Goal: Task Accomplishment & Management: Manage account settings

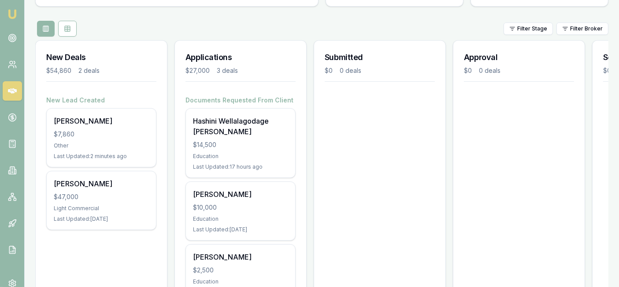
scroll to position [90, 0]
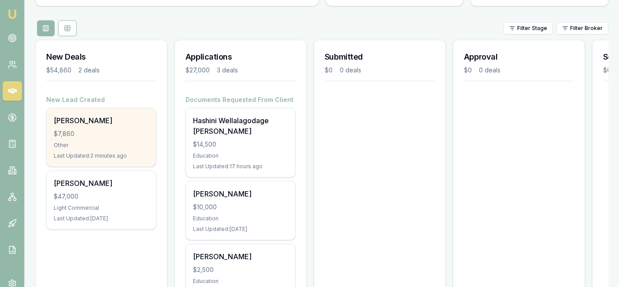
click at [100, 119] on div "[PERSON_NAME]" at bounding box center [101, 120] width 95 height 11
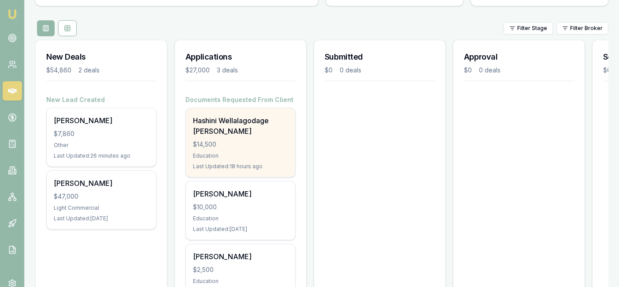
click at [236, 146] on div "$14,500" at bounding box center [240, 144] width 95 height 9
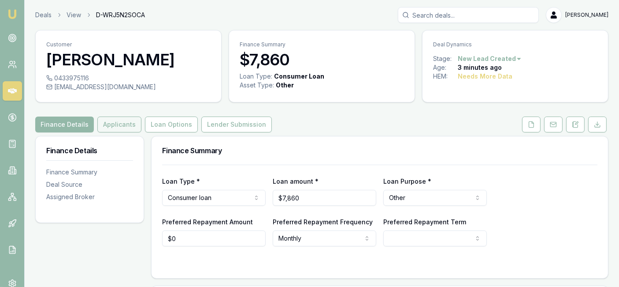
click at [113, 127] on button "Applicants" at bounding box center [119, 124] width 44 height 16
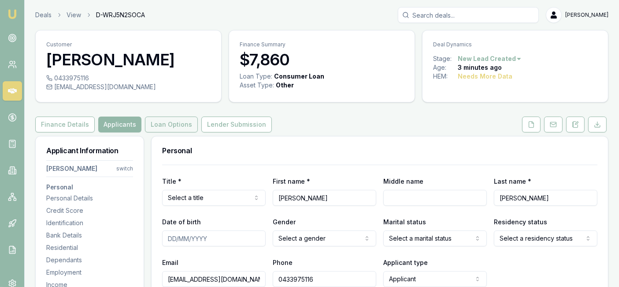
click at [180, 129] on button "Loan Options" at bounding box center [171, 124] width 53 height 16
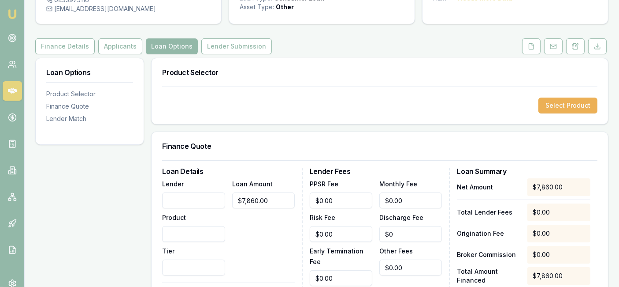
scroll to position [77, 0]
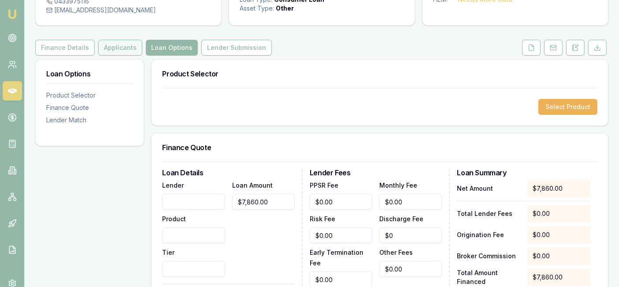
click at [117, 45] on button "Applicants" at bounding box center [120, 48] width 44 height 16
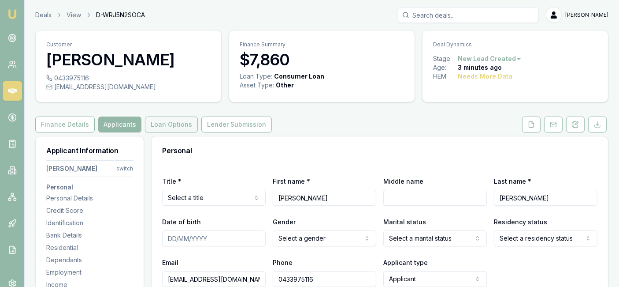
click at [172, 124] on button "Loan Options" at bounding box center [171, 124] width 53 height 16
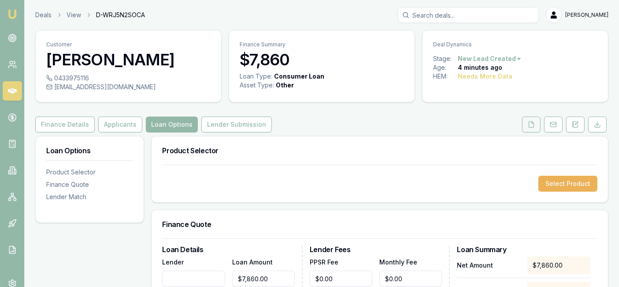
click at [534, 124] on icon at bounding box center [531, 124] width 5 height 6
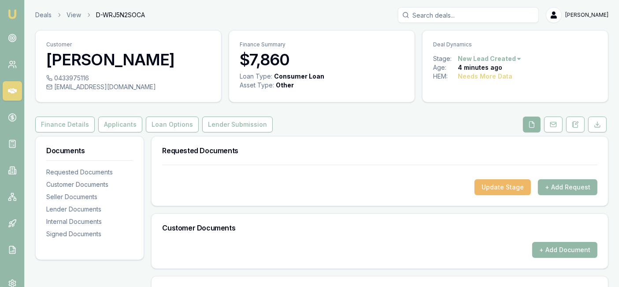
click at [512, 190] on button "Update Stage" at bounding box center [503, 187] width 56 height 16
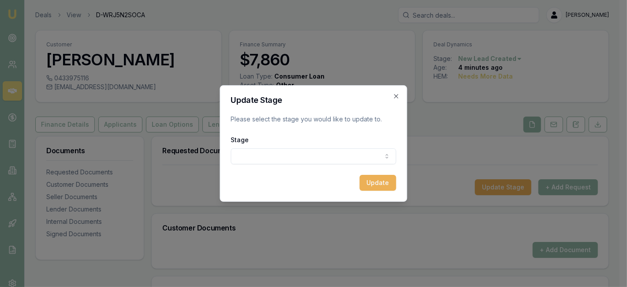
click at [370, 157] on body "Emu Broker Deals View D-WRJ5N2SOCA Laura La Micela Toggle Menu Customer Anusha …" at bounding box center [309, 143] width 619 height 287
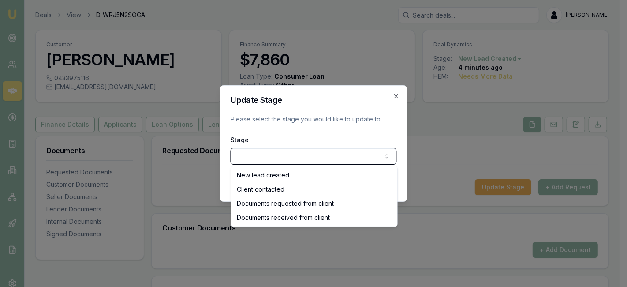
click at [395, 94] on body "Emu Broker Deals View D-WRJ5N2SOCA Laura La Micela Toggle Menu Customer Anusha …" at bounding box center [309, 143] width 619 height 287
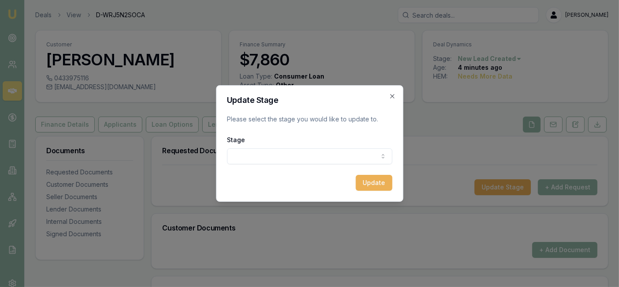
click at [369, 160] on body "Emu Broker Deals View D-WRJ5N2SOCA Laura La Micela Toggle Menu Customer Anusha …" at bounding box center [309, 143] width 619 height 287
click at [379, 186] on button "Update" at bounding box center [374, 183] width 37 height 16
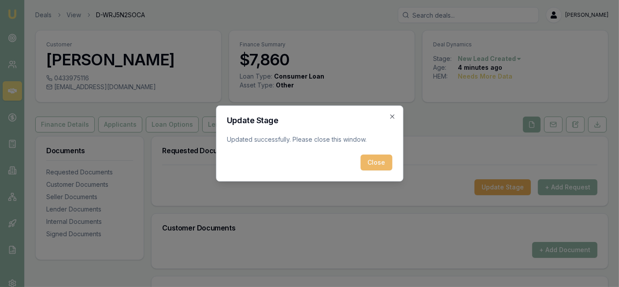
click at [390, 159] on button "Close" at bounding box center [377, 162] width 32 height 16
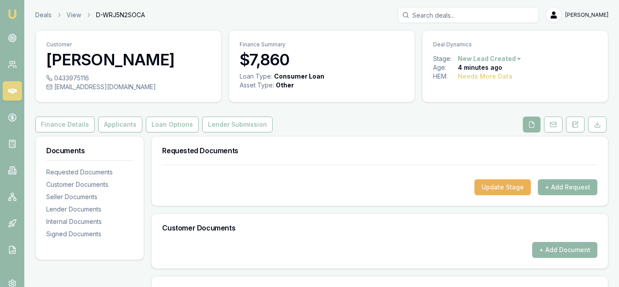
click at [575, 187] on button "+ Add Request" at bounding box center [568, 187] width 60 height 16
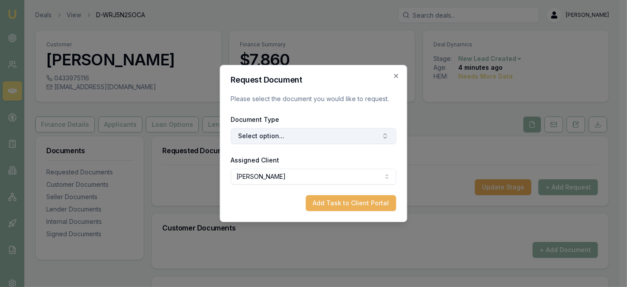
click at [353, 136] on button "Select option..." at bounding box center [313, 136] width 165 height 16
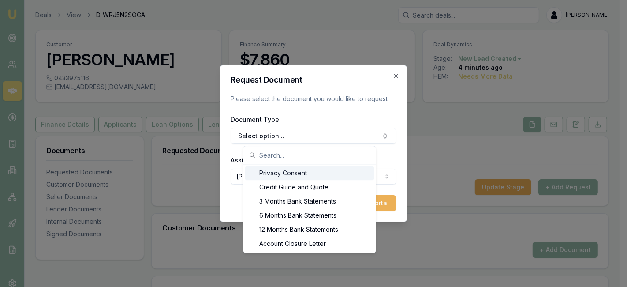
click at [335, 174] on div "Privacy Consent" at bounding box center [309, 173] width 129 height 14
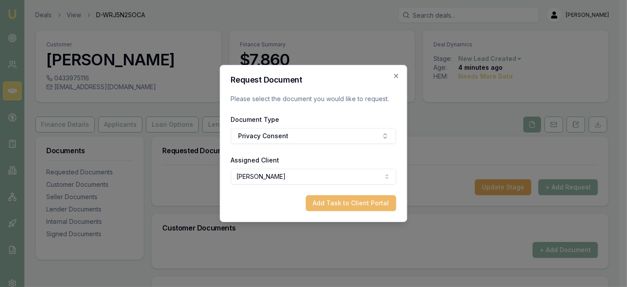
click at [355, 204] on button "Add Task to Client Portal" at bounding box center [351, 203] width 90 height 16
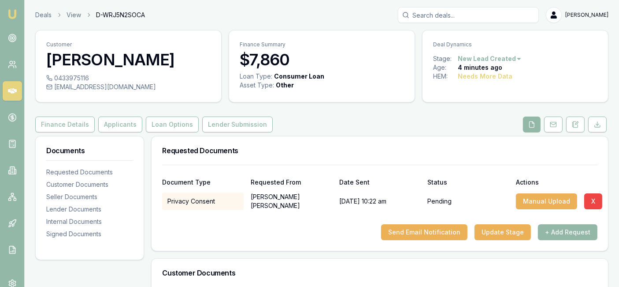
click at [355, 137] on div "Requested Documents" at bounding box center [380, 150] width 457 height 28
click at [552, 234] on button "+ Add Request" at bounding box center [568, 232] width 60 height 16
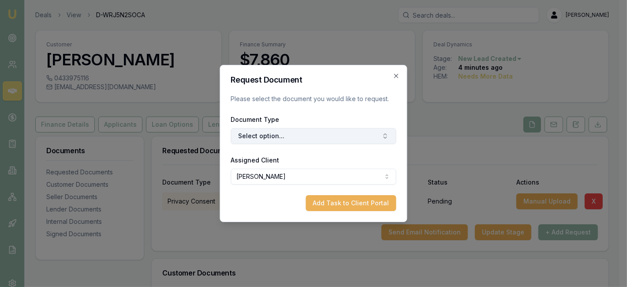
click at [327, 138] on button "Select option..." at bounding box center [313, 136] width 165 height 16
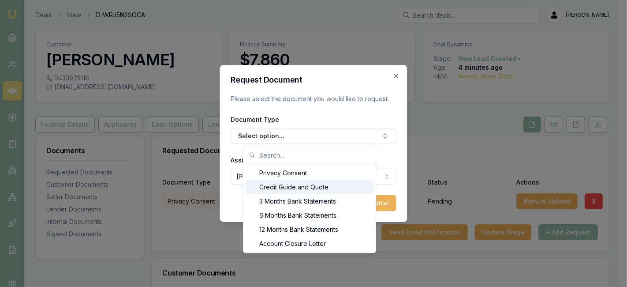
click at [328, 188] on div "Credit Guide and Quote" at bounding box center [309, 187] width 129 height 14
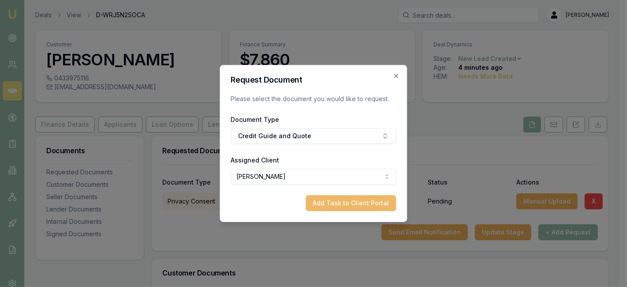
click at [377, 205] on button "Add Task to Client Portal" at bounding box center [351, 203] width 90 height 16
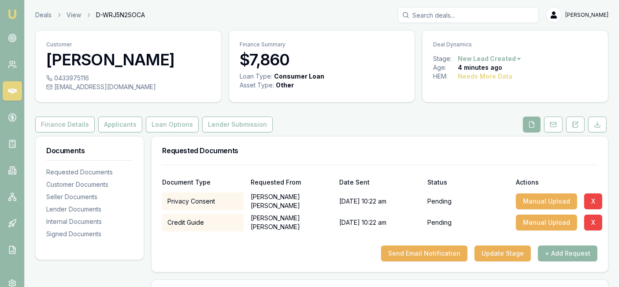
click at [554, 257] on button "+ Add Request" at bounding box center [568, 253] width 60 height 16
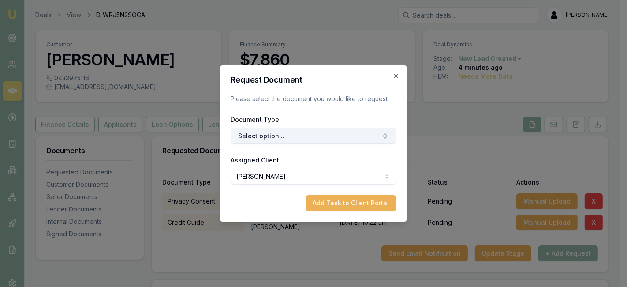
click at [309, 138] on button "Select option..." at bounding box center [313, 136] width 165 height 16
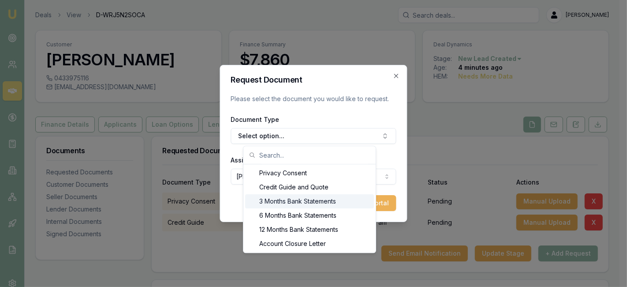
click at [323, 204] on div "3 Months Bank Statements" at bounding box center [309, 201] width 129 height 14
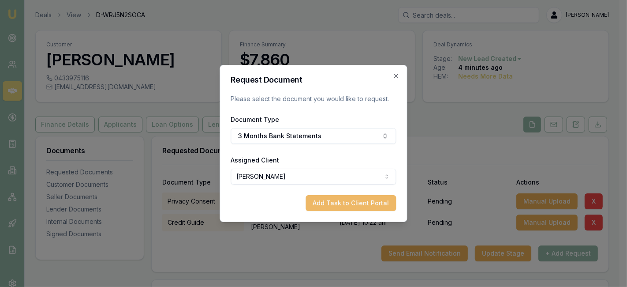
click at [330, 203] on button "Add Task to Client Portal" at bounding box center [351, 203] width 90 height 16
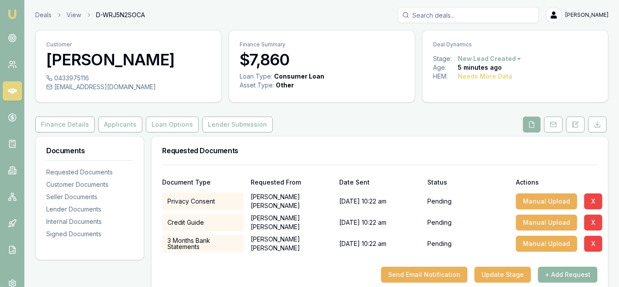
click at [554, 276] on button "+ Add Request" at bounding box center [568, 274] width 60 height 16
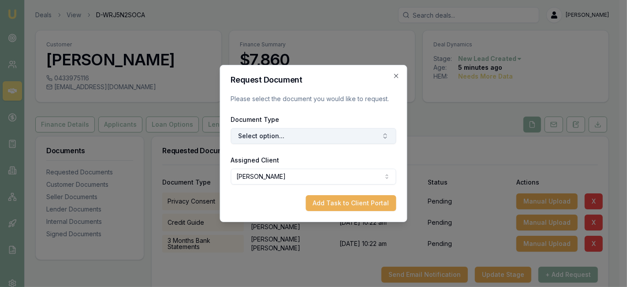
click at [313, 133] on button "Select option..." at bounding box center [313, 136] width 165 height 16
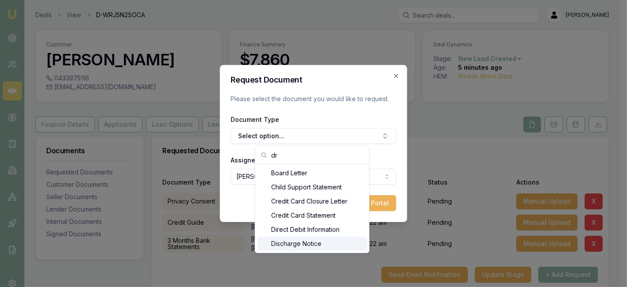
type input "dr"
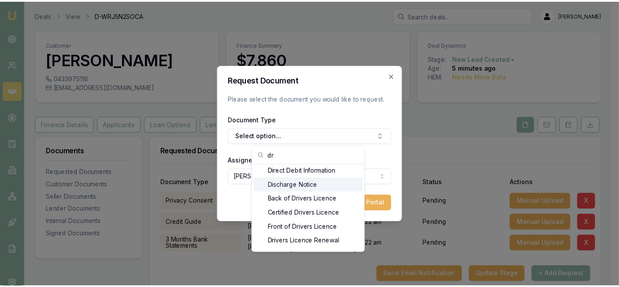
scroll to position [78, 0]
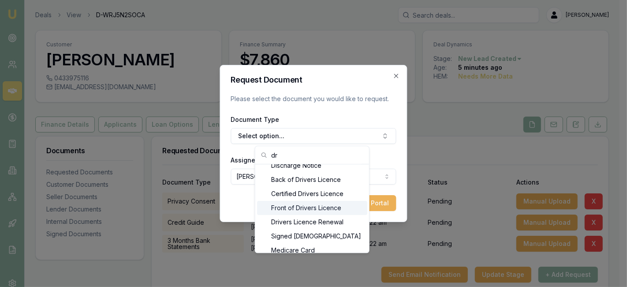
click at [335, 207] on div "Front of Drivers Licence" at bounding box center [312, 208] width 110 height 14
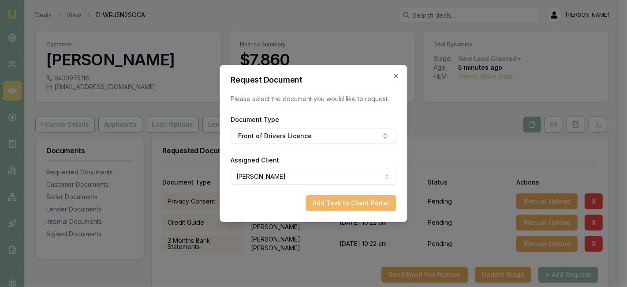
click at [335, 201] on button "Add Task to Client Portal" at bounding box center [351, 203] width 90 height 16
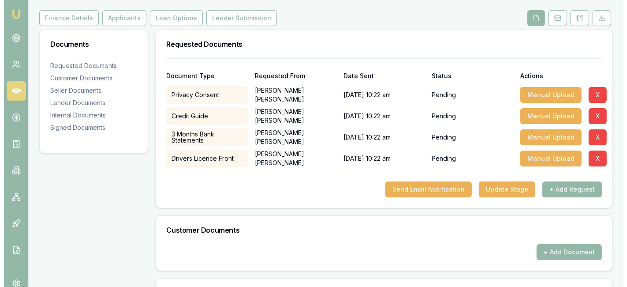
scroll to position [108, 0]
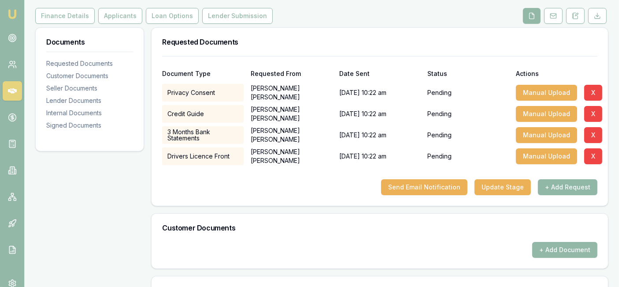
click at [574, 186] on button "+ Add Request" at bounding box center [568, 187] width 60 height 16
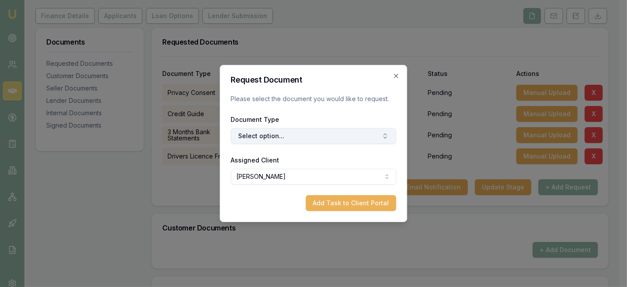
click at [340, 134] on button "Select option..." at bounding box center [313, 136] width 165 height 16
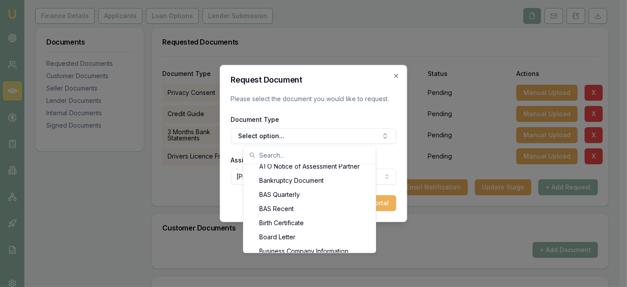
scroll to position [157, 0]
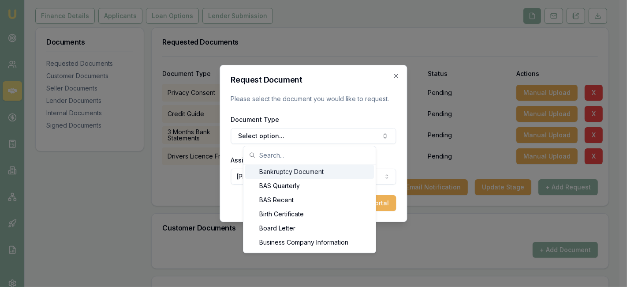
click at [318, 155] on input "text" at bounding box center [314, 155] width 111 height 18
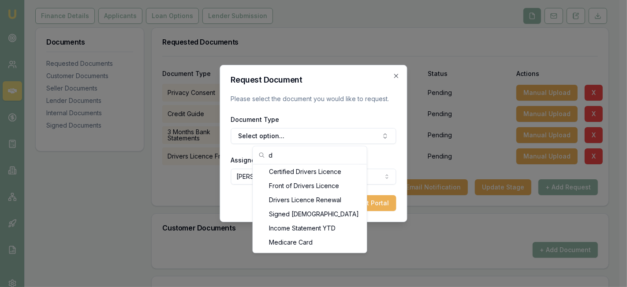
scroll to position [16, 0]
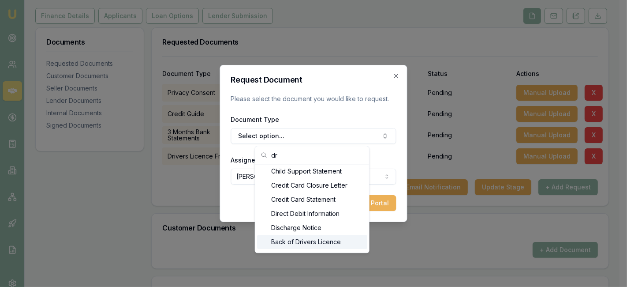
type input "dr"
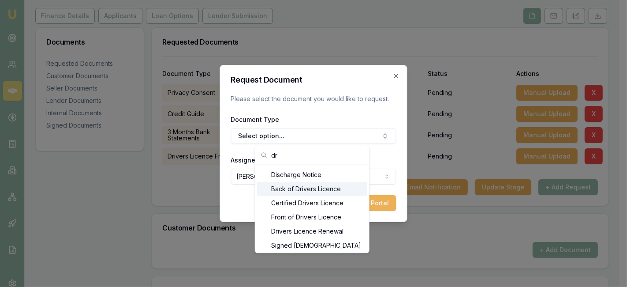
scroll to position [75, 0]
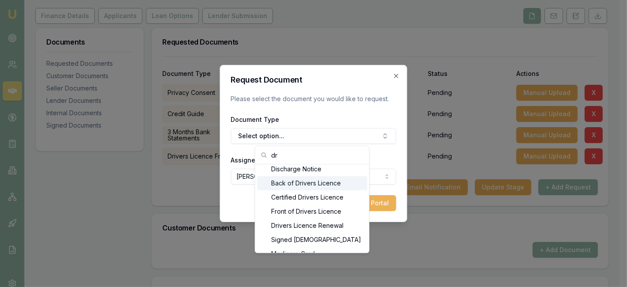
click at [320, 181] on div "Back of Drivers Licence" at bounding box center [312, 183] width 110 height 14
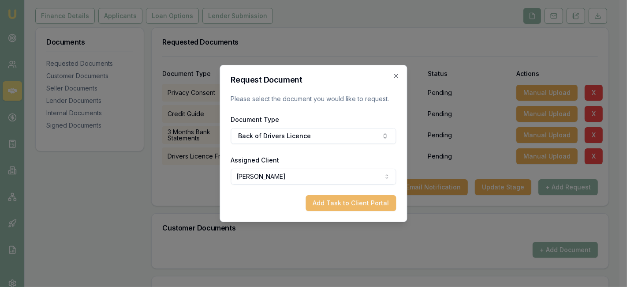
click at [330, 199] on button "Add Task to Client Portal" at bounding box center [351, 203] width 90 height 16
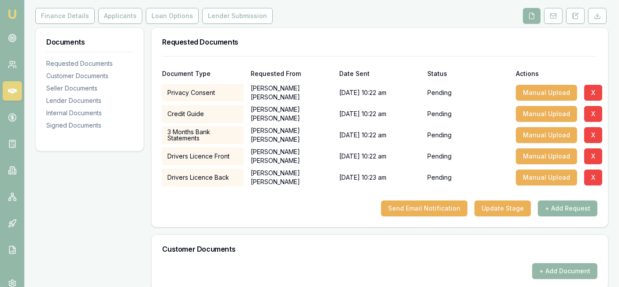
click at [561, 208] on button "+ Add Request" at bounding box center [568, 208] width 60 height 16
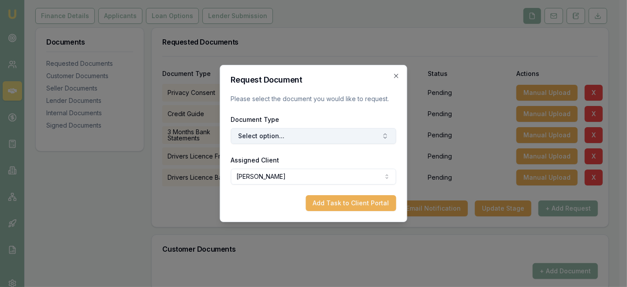
click at [336, 137] on button "Select option..." at bounding box center [313, 136] width 165 height 16
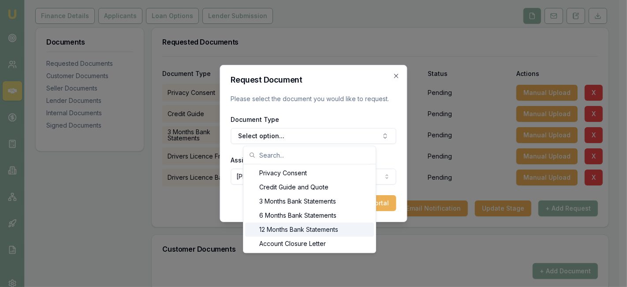
scroll to position [19, 0]
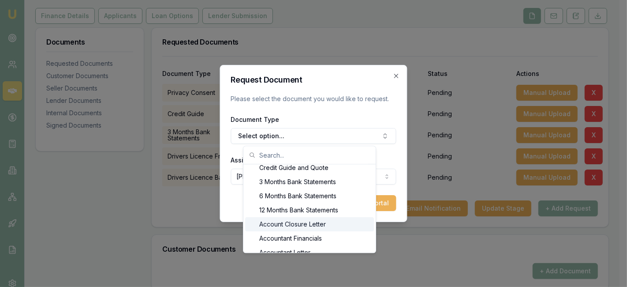
click at [284, 151] on input "text" at bounding box center [314, 155] width 111 height 18
type input ","
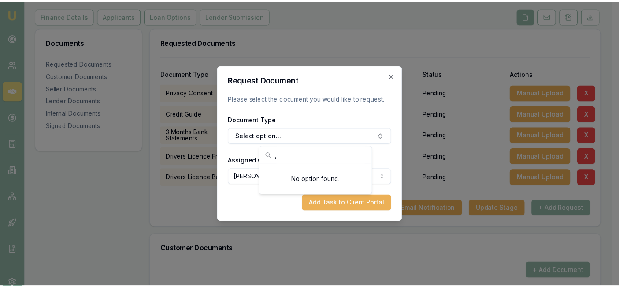
scroll to position [0, 0]
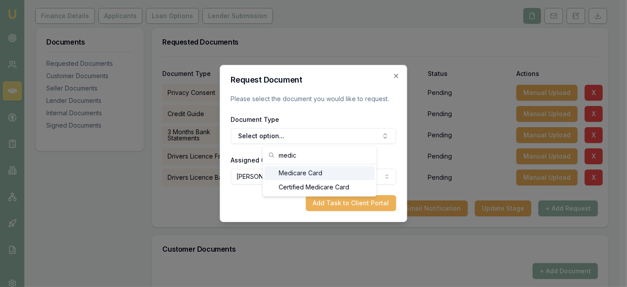
type input "medic"
click at [301, 174] on div "Medicare Card" at bounding box center [320, 173] width 110 height 14
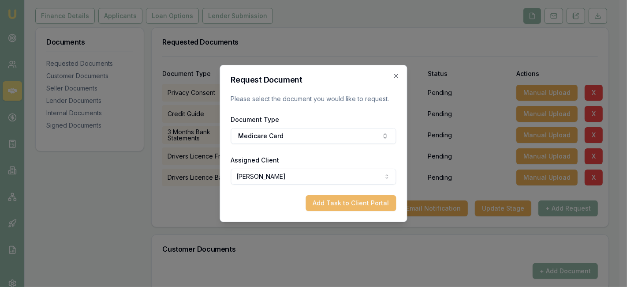
click at [349, 204] on button "Add Task to Client Portal" at bounding box center [351, 203] width 90 height 16
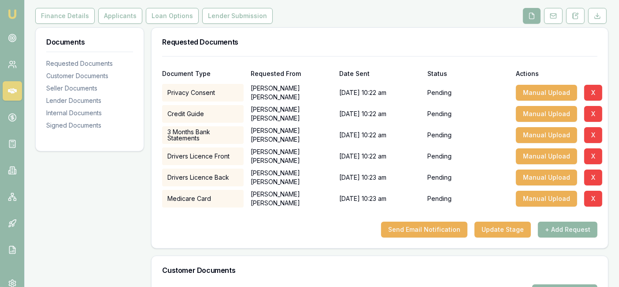
click at [565, 228] on button "+ Add Request" at bounding box center [568, 229] width 60 height 16
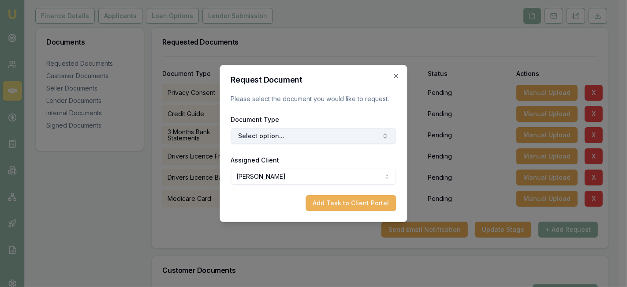
click at [317, 133] on button "Select option..." at bounding box center [313, 136] width 165 height 16
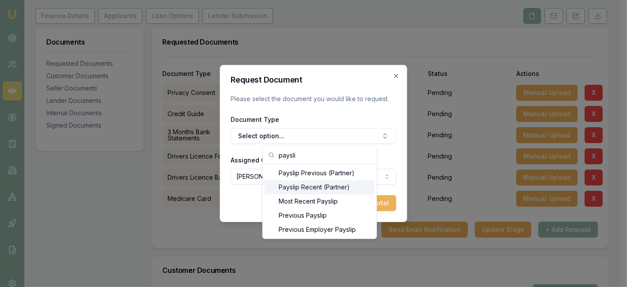
type input "paysli"
click at [322, 186] on div "Payslip Recent (Partner)" at bounding box center [320, 187] width 110 height 14
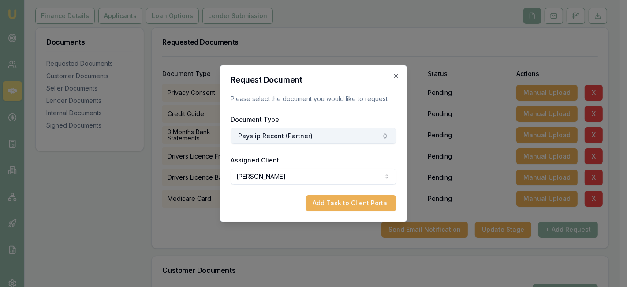
click at [334, 137] on button "Payslip Recent (Partner)" at bounding box center [313, 136] width 165 height 16
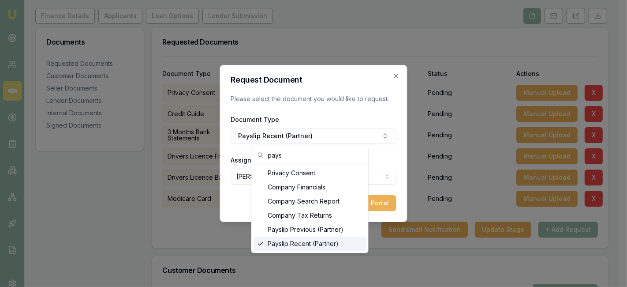
type input "pays"
click at [258, 246] on icon "Suggestions" at bounding box center [260, 243] width 7 height 7
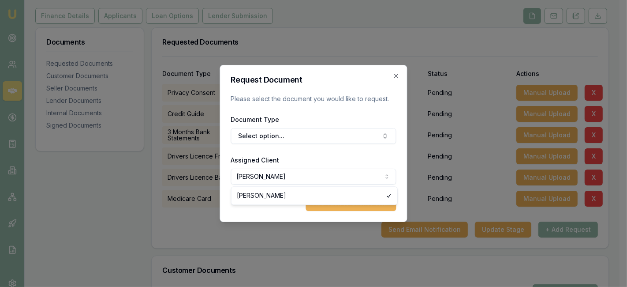
click at [385, 176] on body "Emu Broker Deals View D-WRJ5N2SOCA Laura La Micela Toggle Menu Customer Anusha …" at bounding box center [309, 35] width 619 height 287
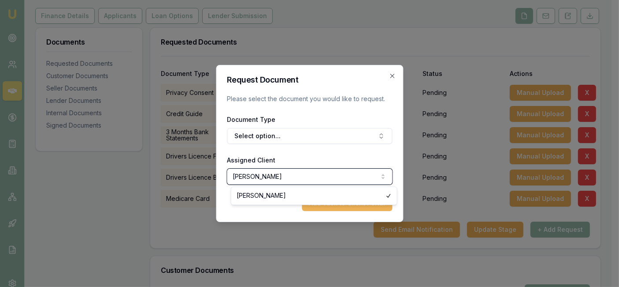
click at [376, 139] on body "Emu Broker Deals View D-WRJ5N2SOCA Laura La Micela Toggle Menu Customer Anusha …" at bounding box center [306, 35] width 612 height 287
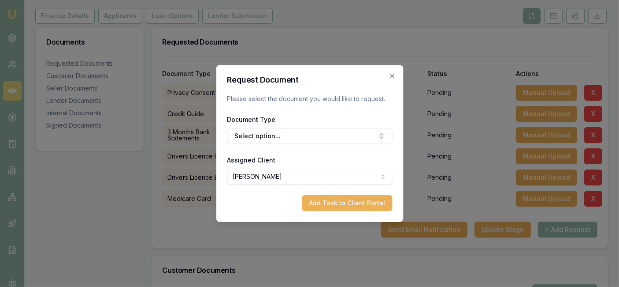
click at [376, 139] on button "Select option..." at bounding box center [309, 136] width 165 height 16
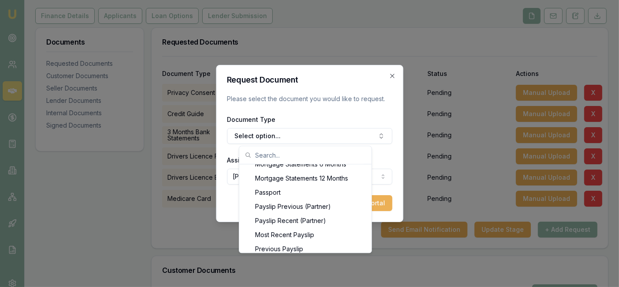
scroll to position [725, 0]
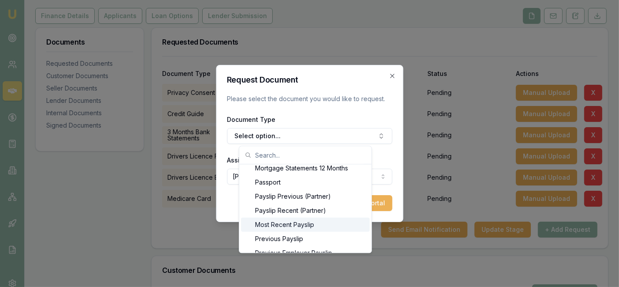
click at [320, 224] on div "Most Recent Payslip" at bounding box center [305, 224] width 129 height 14
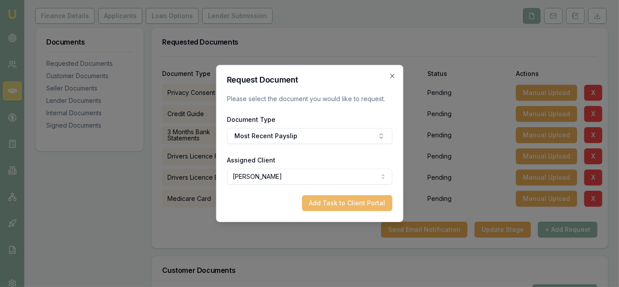
click at [337, 202] on button "Add Task to Client Portal" at bounding box center [347, 203] width 90 height 16
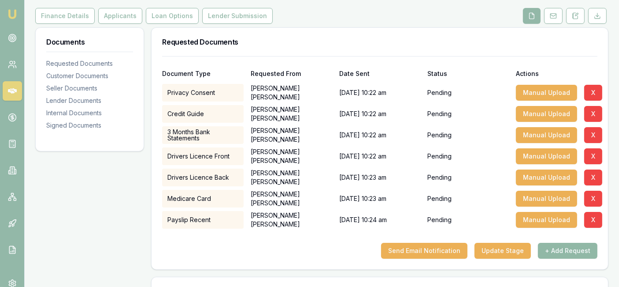
click at [564, 250] on button "+ Add Request" at bounding box center [568, 250] width 60 height 16
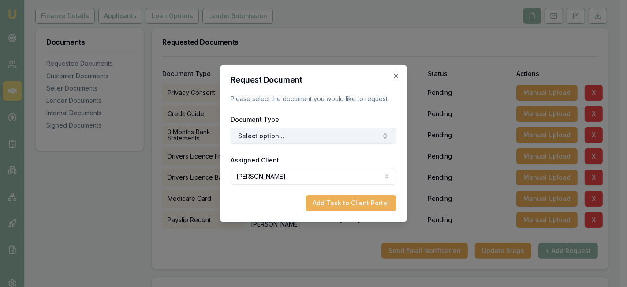
click at [358, 138] on button "Select option..." at bounding box center [313, 136] width 165 height 16
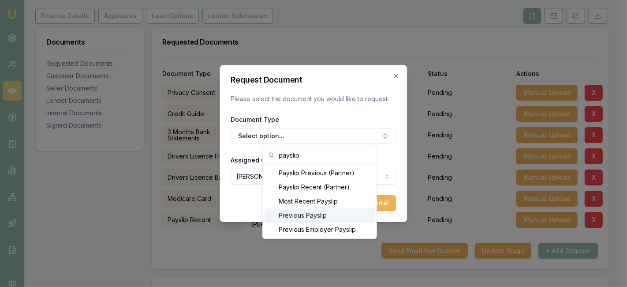
type input "payslip"
click at [319, 218] on div "Previous Payslip" at bounding box center [320, 215] width 110 height 14
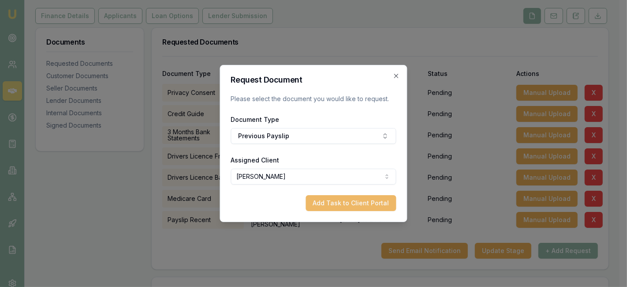
click at [348, 205] on button "Add Task to Client Portal" at bounding box center [351, 203] width 90 height 16
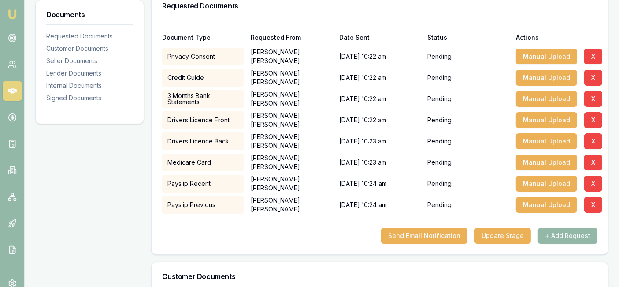
scroll to position [145, 0]
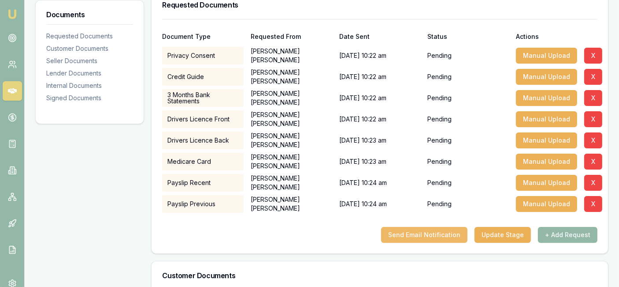
click at [453, 233] on button "Send Email Notification" at bounding box center [424, 235] width 86 height 16
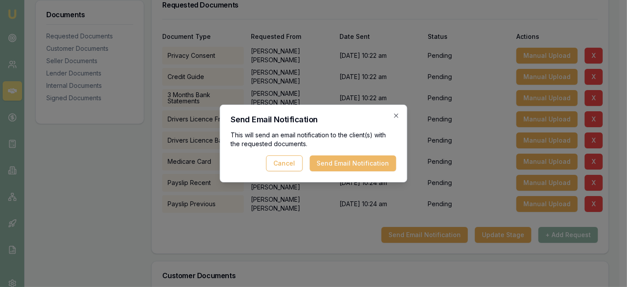
click at [366, 160] on button "Send Email Notification" at bounding box center [353, 163] width 86 height 16
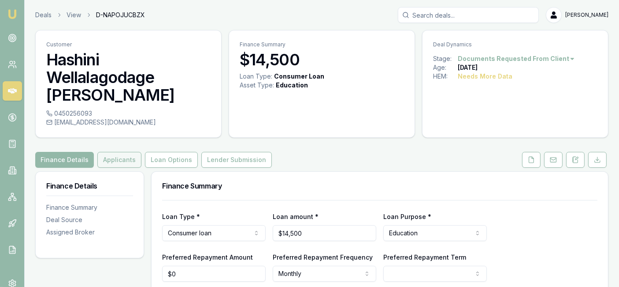
click at [116, 152] on button "Applicants" at bounding box center [119, 160] width 44 height 16
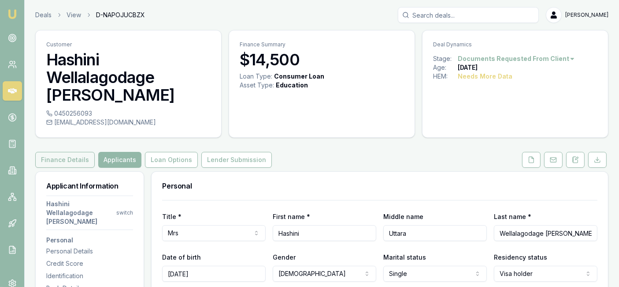
click at [66, 152] on button "Finance Details" at bounding box center [65, 160] width 60 height 16
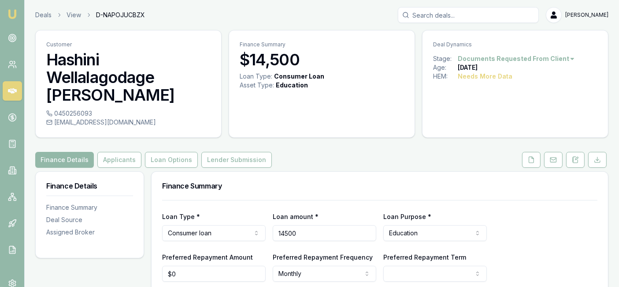
click at [311, 225] on input "14500" at bounding box center [325, 233] width 104 height 16
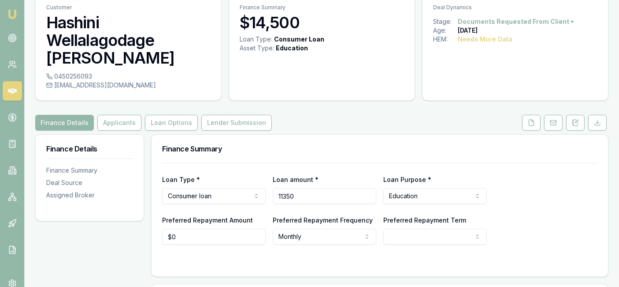
scroll to position [38, 0]
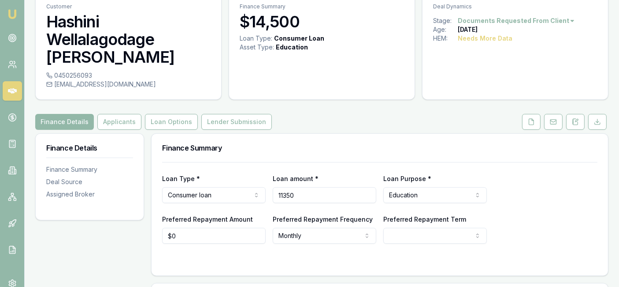
type input "$11,350"
click at [339, 257] on div at bounding box center [380, 260] width 436 height 7
select select "60"
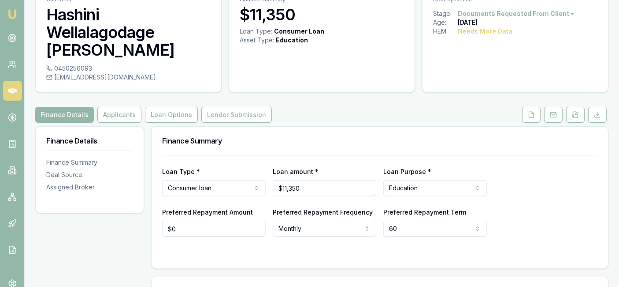
scroll to position [0, 0]
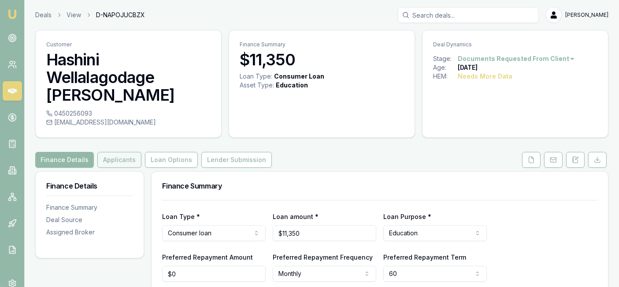
click at [106, 152] on button "Applicants" at bounding box center [119, 160] width 44 height 16
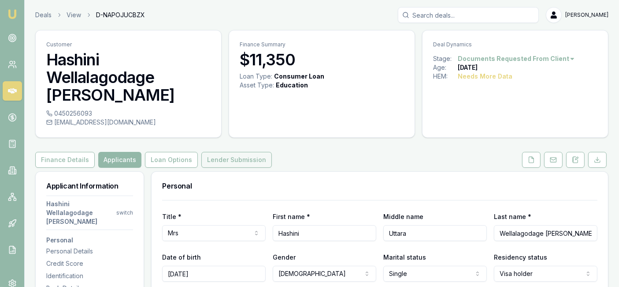
click at [217, 152] on button "Lender Submission" at bounding box center [236, 160] width 71 height 16
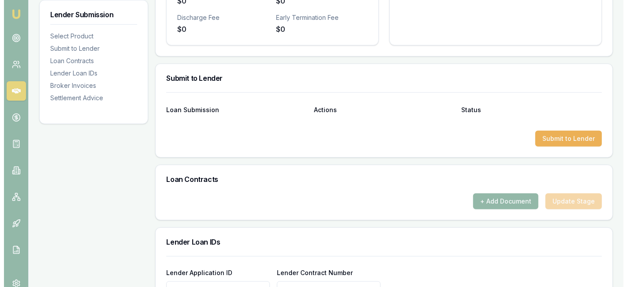
scroll to position [422, 0]
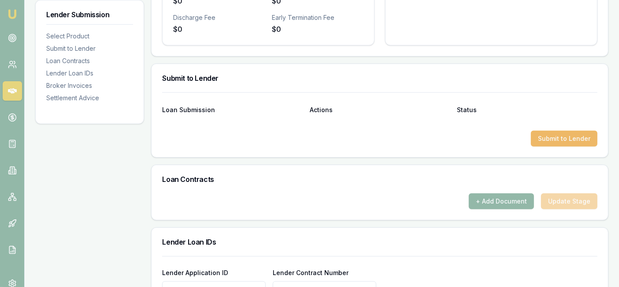
click at [553, 130] on button "Submit to Lender" at bounding box center [564, 138] width 67 height 16
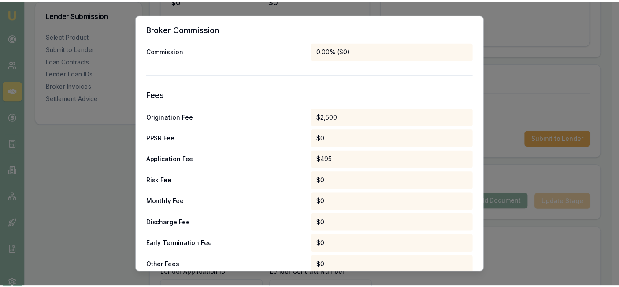
scroll to position [600, 0]
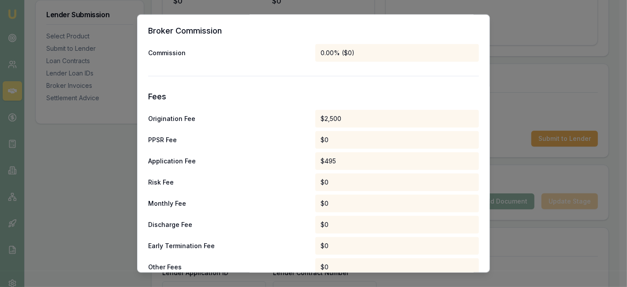
click at [350, 116] on div "$2,500" at bounding box center [397, 119] width 164 height 18
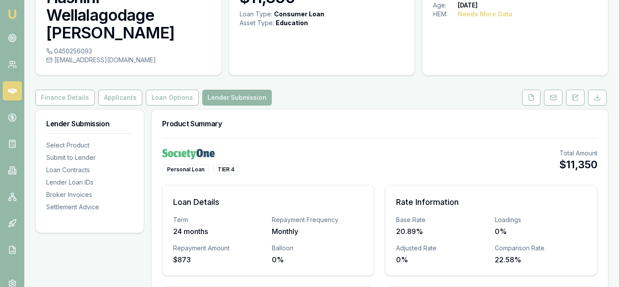
scroll to position [63, 0]
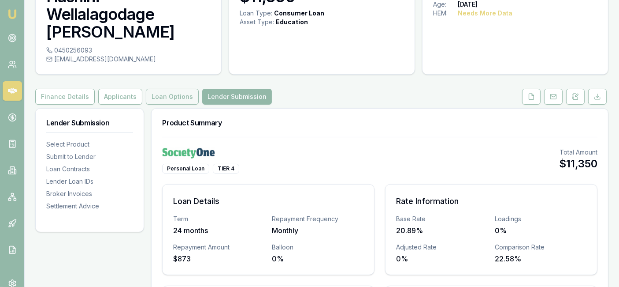
click at [175, 89] on button "Loan Options" at bounding box center [172, 97] width 53 height 16
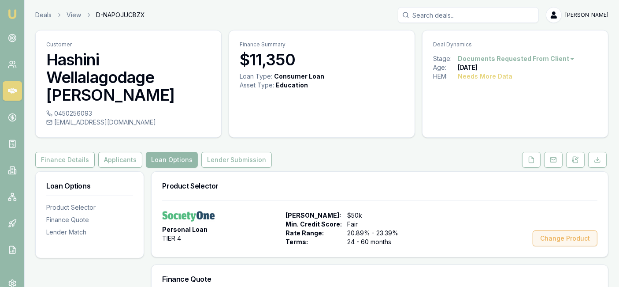
click at [556, 230] on button "Change Product" at bounding box center [565, 238] width 65 height 16
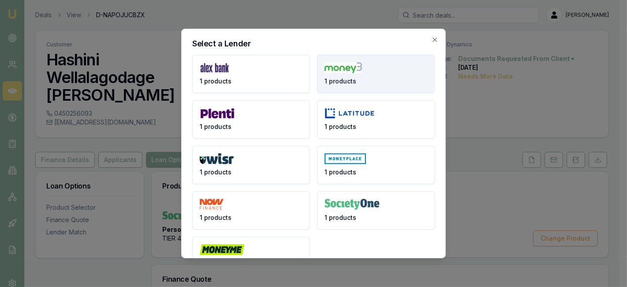
click at [364, 72] on button "1 products" at bounding box center [376, 74] width 118 height 38
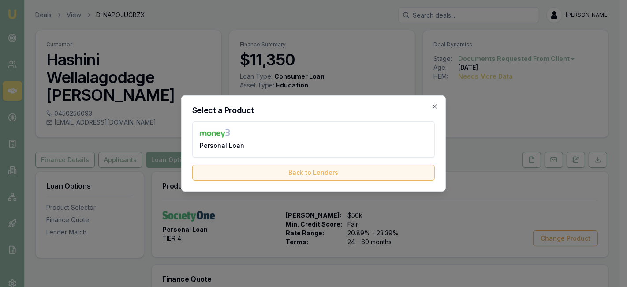
click at [385, 177] on button "Back to Lenders" at bounding box center [313, 172] width 242 height 16
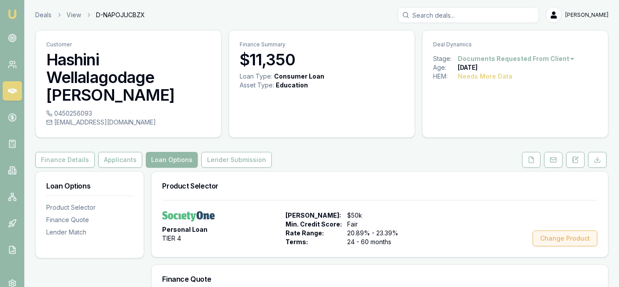
click at [568, 230] on button "Change Product" at bounding box center [565, 238] width 65 height 16
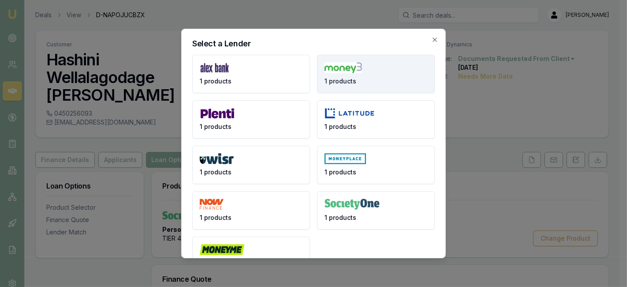
click at [385, 73] on button "1 products" at bounding box center [376, 74] width 118 height 38
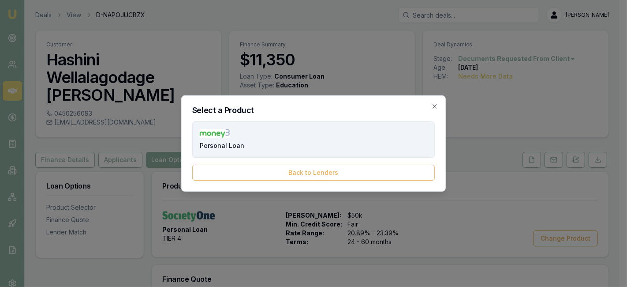
click at [349, 145] on button "Personal Loan" at bounding box center [313, 139] width 242 height 36
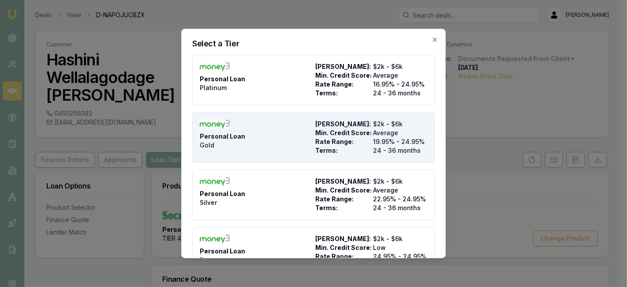
drag, startPoint x: 427, startPoint y: 40, endPoint x: 393, endPoint y: 157, distance: 121.4
click at [393, 157] on div "Select a Tier Personal Loan Platinum Max Loan Amount: $2k - $6k Min. Credit Sco…" at bounding box center [313, 143] width 265 height 229
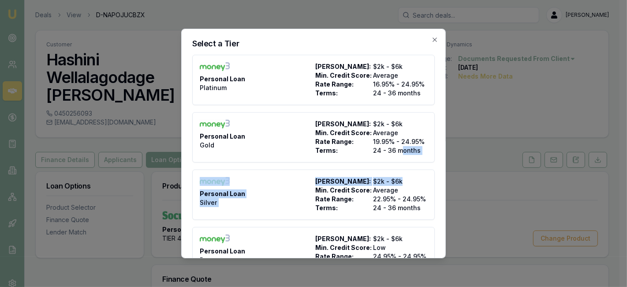
click at [395, 164] on div "Personal Loan Platinum Max Loan Amount: $2k - $6k Min. Credit Score: Average Ra…" at bounding box center [313, 177] width 242 height 245
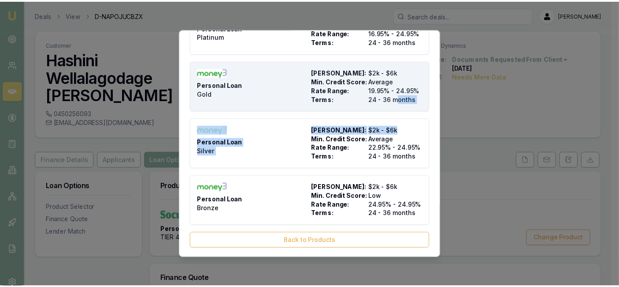
scroll to position [51, 0]
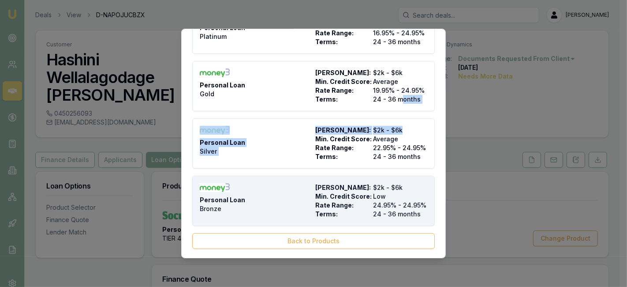
click at [354, 212] on span "Terms:" at bounding box center [342, 213] width 54 height 9
type input "Money3"
type input "Bronze"
type input "24.95"
type input "$28.00"
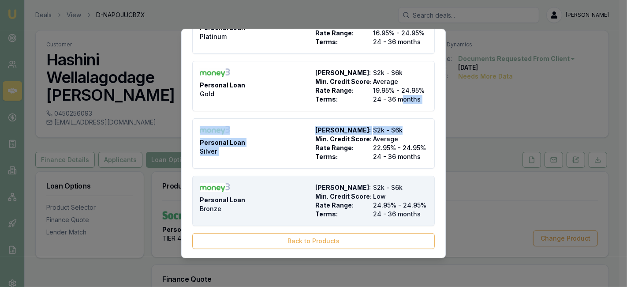
type input "$995.00"
type input "0"
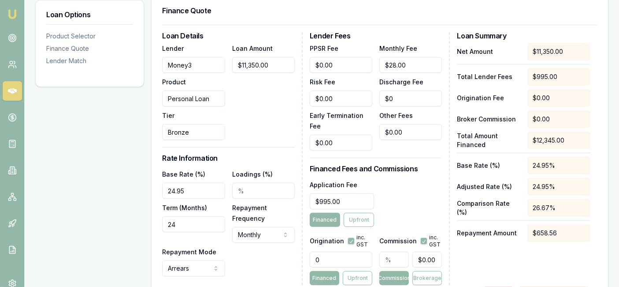
scroll to position [268, 0]
click at [341, 251] on input "0" at bounding box center [341, 259] width 63 height 16
type input "990.00"
click at [406, 186] on div "Application Fee $995.00 Financed Upfront" at bounding box center [376, 203] width 133 height 48
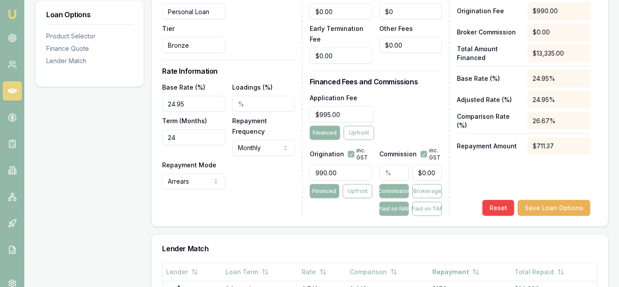
scroll to position [354, 0]
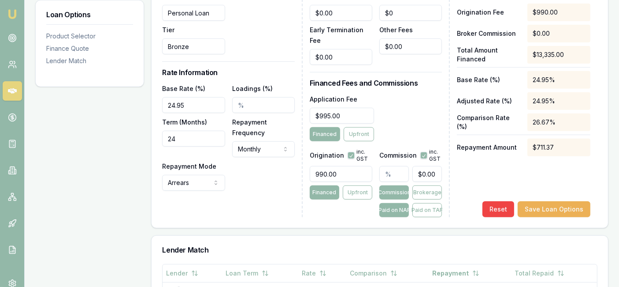
click at [185, 130] on input "24" at bounding box center [193, 138] width 63 height 16
click at [174, 130] on input "048" at bounding box center [193, 138] width 63 height 16
type input "48"
click at [251, 175] on div "Loan Details Lender Money3 Product Personal Loan Tier Bronze Loan Amount $11,35…" at bounding box center [232, 82] width 141 height 270
click at [545, 201] on button "Save Loan Options" at bounding box center [554, 209] width 73 height 16
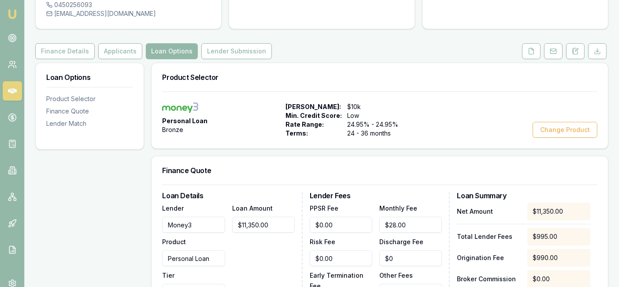
scroll to position [109, 0]
click at [240, 43] on button "Lender Submission" at bounding box center [236, 51] width 71 height 16
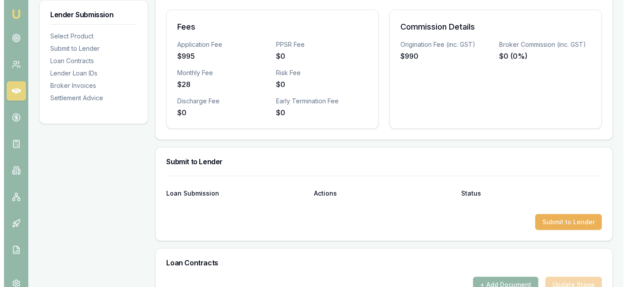
scroll to position [339, 0]
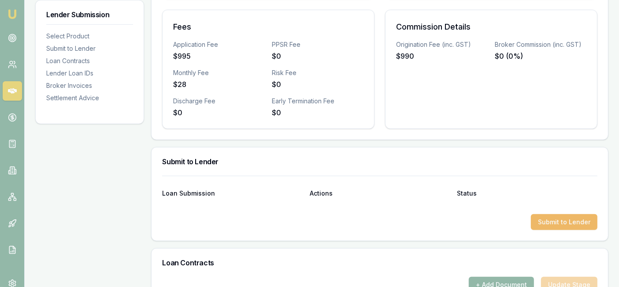
click at [556, 214] on button "Submit to Lender" at bounding box center [564, 222] width 67 height 16
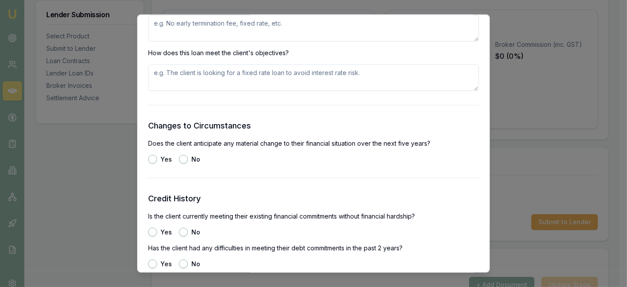
scroll to position [1024, 0]
click at [183, 158] on button "No" at bounding box center [183, 159] width 9 height 9
radio input "true"
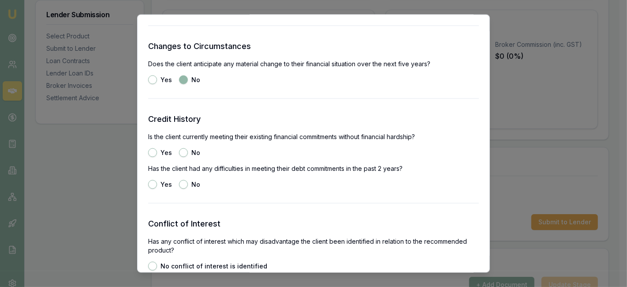
scroll to position [1106, 0]
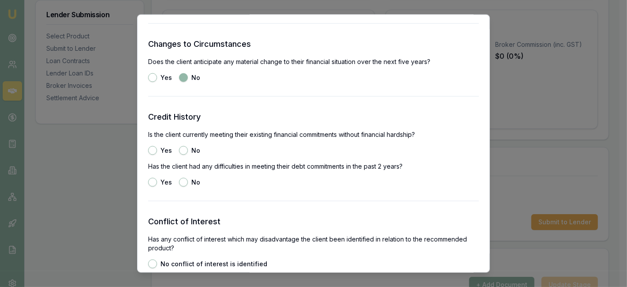
click at [156, 148] on button "Yes" at bounding box center [152, 150] width 9 height 9
radio input "true"
click at [183, 180] on button "No" at bounding box center [183, 182] width 9 height 9
radio input "true"
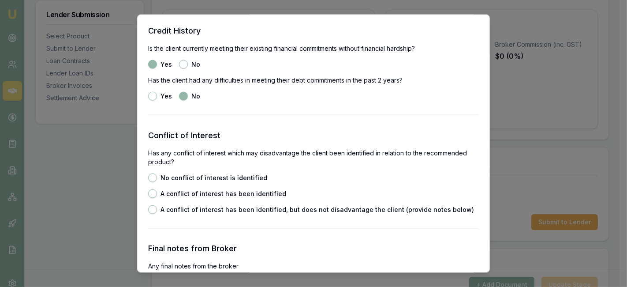
scroll to position [1192, 0]
click at [156, 174] on button "No conflict of interest is identified" at bounding box center [152, 177] width 9 height 9
radio input "true"
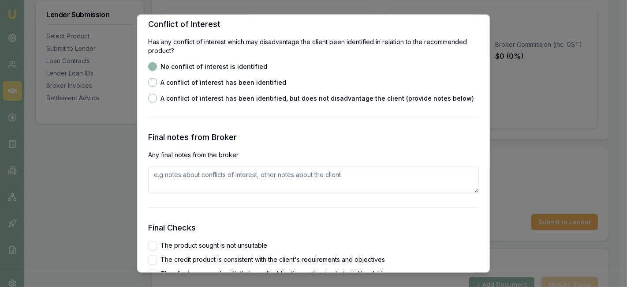
scroll to position [1304, 0]
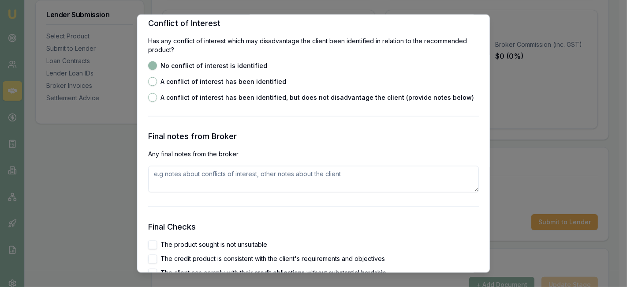
click at [178, 182] on textarea at bounding box center [313, 179] width 331 height 26
paste textarea "Hi team, Can you please assess this customer? He is interested in purchasing an…"
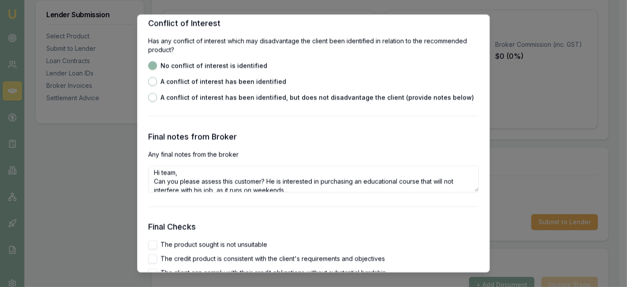
scroll to position [2, 0]
drag, startPoint x: 273, startPoint y: 178, endPoint x: 145, endPoint y: 173, distance: 128.0
click at [145, 173] on div "Preliminary Assessment Please complete the following assessment to submit to th…" at bounding box center [313, 144] width 353 height 258
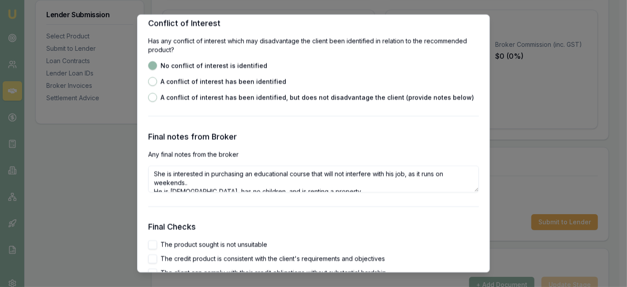
scroll to position [7, 0]
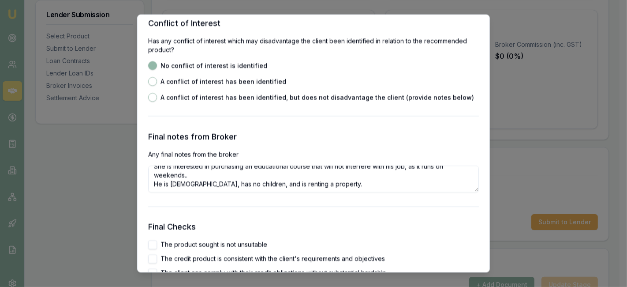
click at [157, 182] on textarea "She is interested in purchasing an educational course that will not interfere w…" at bounding box center [313, 179] width 331 height 26
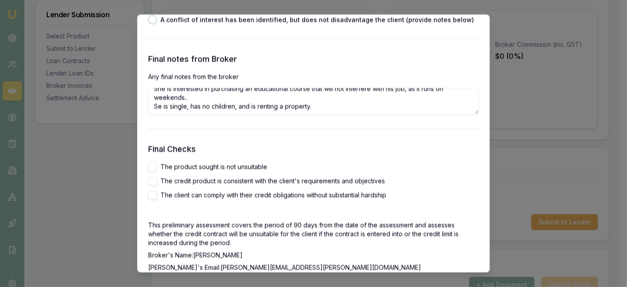
scroll to position [1382, 0]
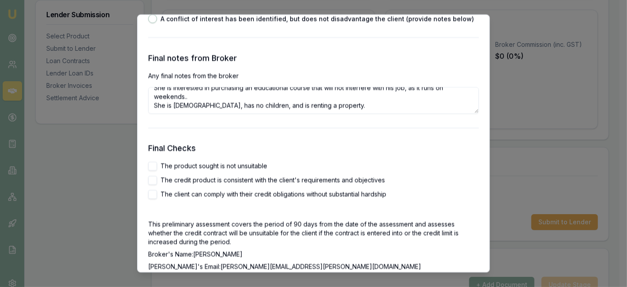
click at [432, 99] on textarea "She is interested in purchasing an educational course that will not interfere w…" at bounding box center [313, 100] width 331 height 26
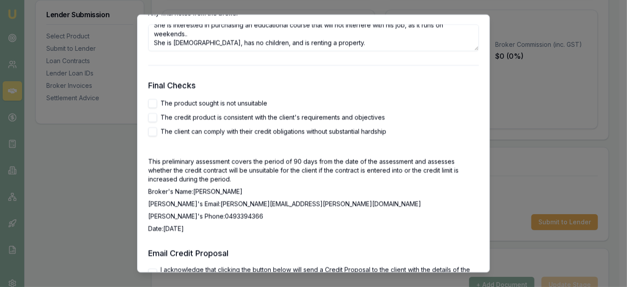
scroll to position [1403, 0]
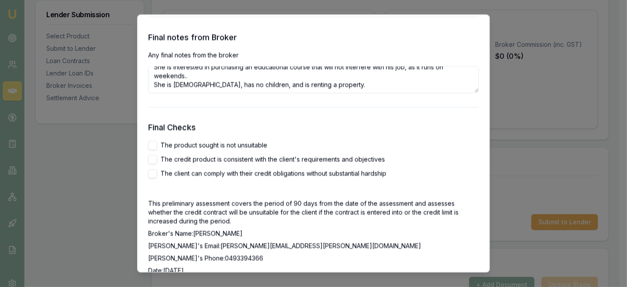
type textarea "She is interested in purchasing an educational course that will not interfere w…"
click at [151, 158] on button "The credit product is consistent with the client's requirements and objectives" at bounding box center [152, 159] width 9 height 9
checkbox input "true"
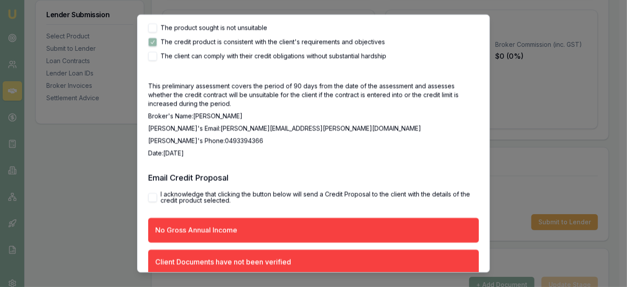
scroll to position [1526, 0]
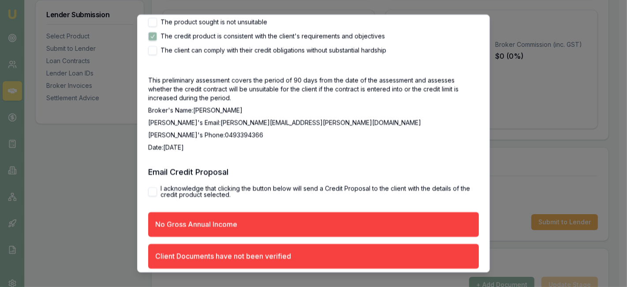
click at [149, 187] on button "I acknowledge that clicking the button below will send a Credit Proposal to the…" at bounding box center [152, 191] width 9 height 9
checkbox input "true"
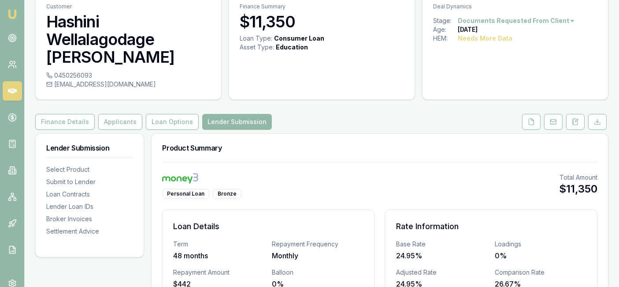
scroll to position [0, 0]
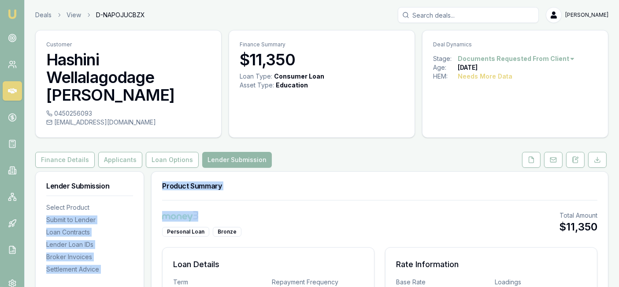
drag, startPoint x: 48, startPoint y: 204, endPoint x: 282, endPoint y: 207, distance: 234.1
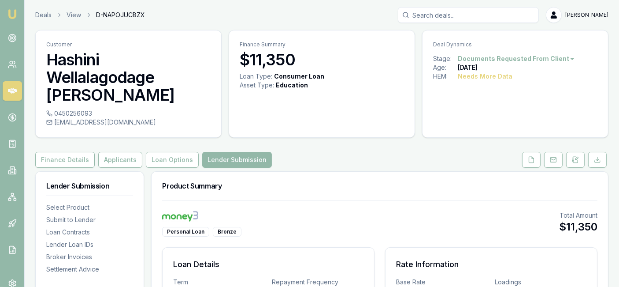
click at [313, 152] on div "Finance Details Applicants Loan Options Lender Submission" at bounding box center [322, 160] width 574 height 16
click at [224, 152] on button "Lender Submission" at bounding box center [237, 160] width 70 height 16
click at [91, 252] on div "Broker Invoices" at bounding box center [89, 256] width 87 height 9
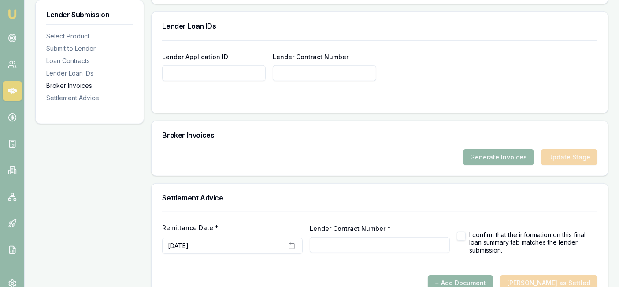
scroll to position [639, 0]
